Goal: Task Accomplishment & Management: Manage account settings

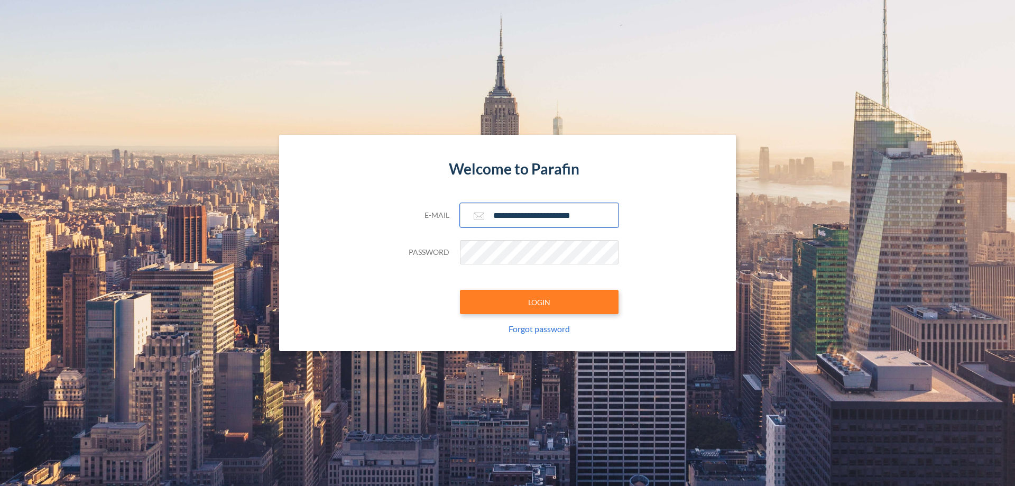
type input "**********"
click at [539, 302] on button "LOGIN" at bounding box center [539, 302] width 159 height 24
